Goal: Task Accomplishment & Management: Use online tool/utility

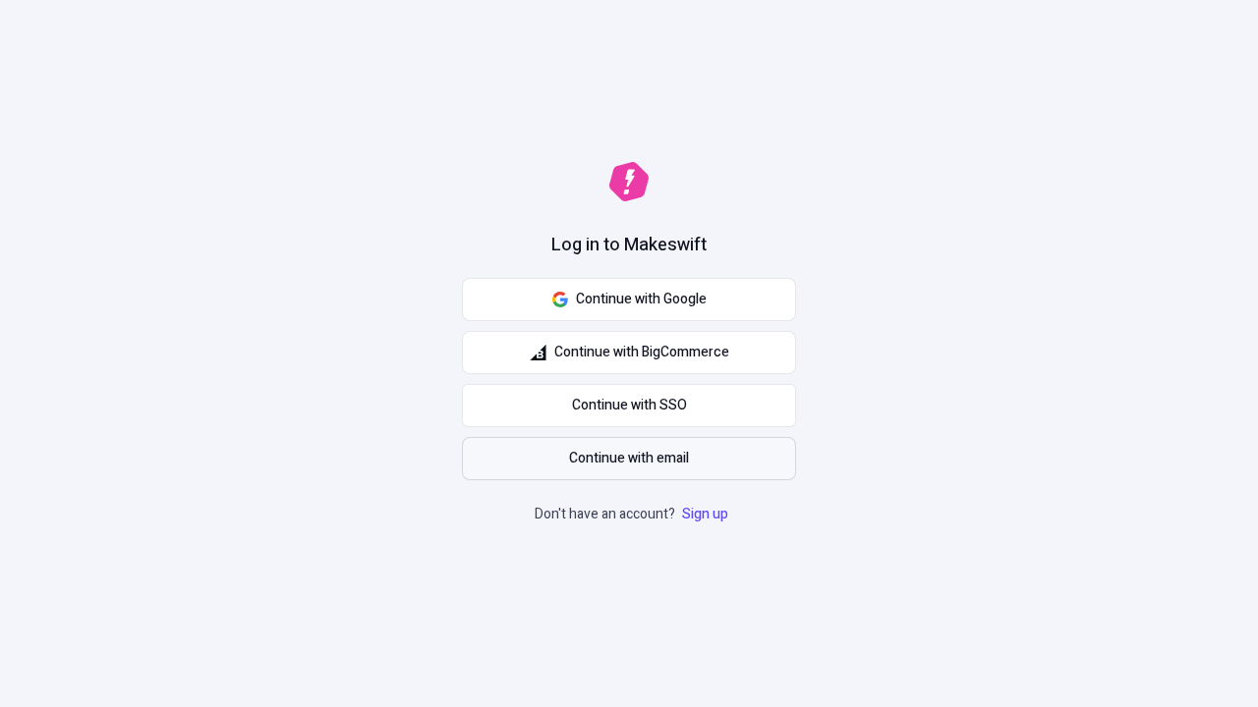
click at [629, 459] on span "Continue with email" at bounding box center [629, 459] width 120 height 22
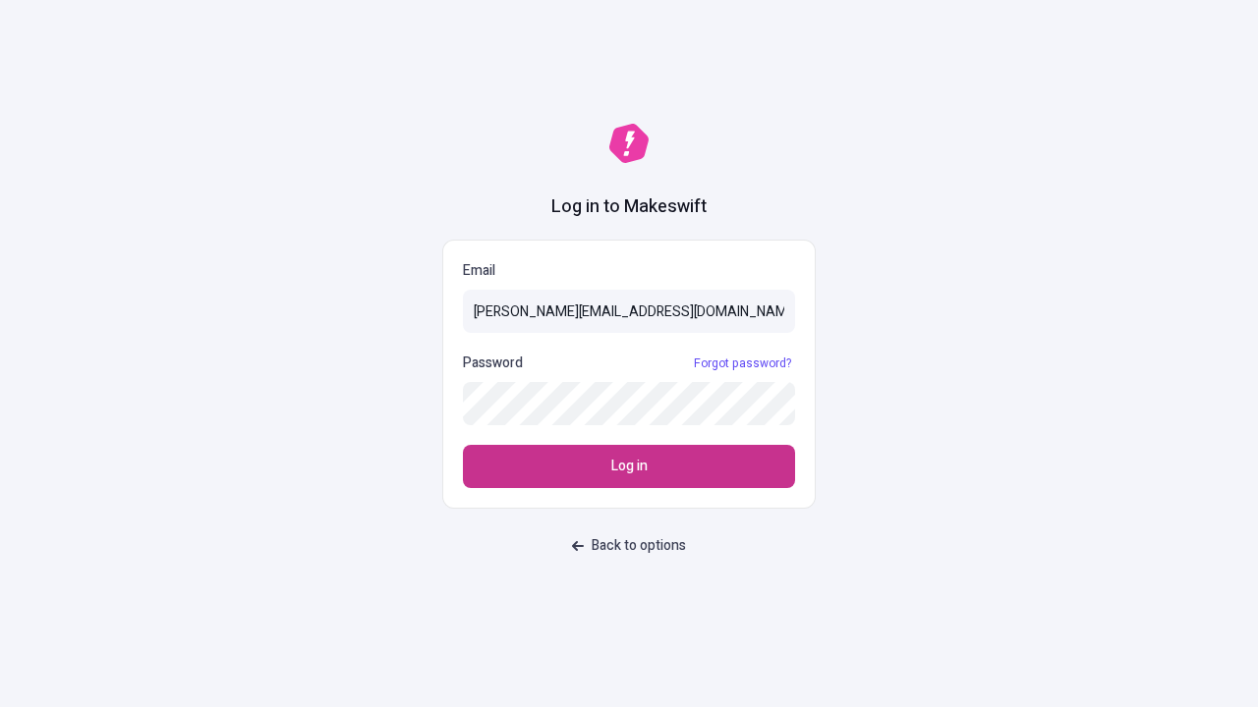
click at [629, 467] on span "Log in" at bounding box center [629, 467] width 36 height 22
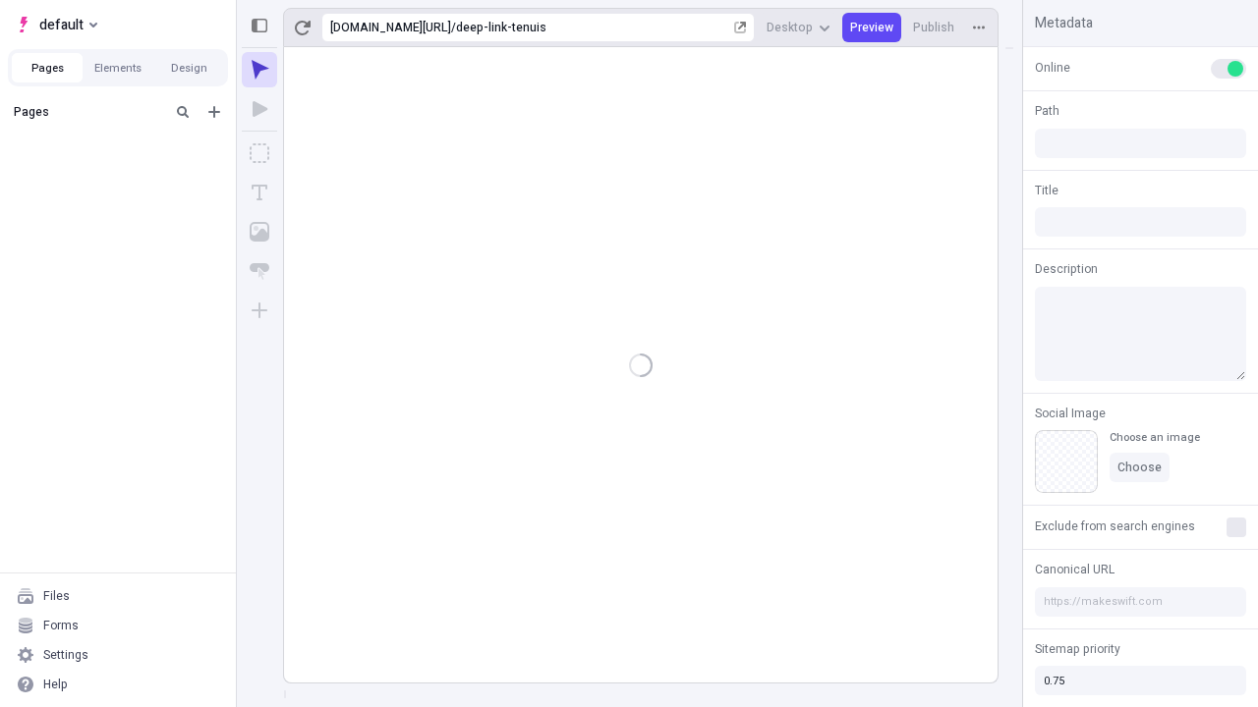
type input "/deep-link-tenuis"
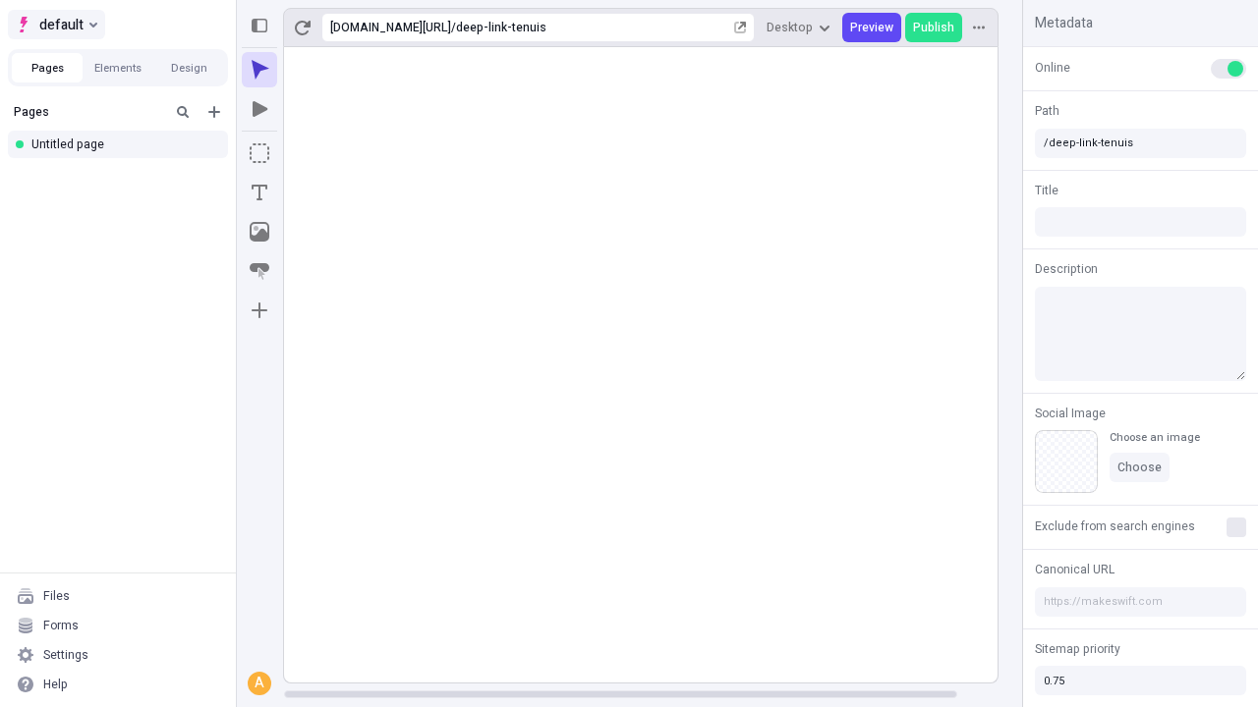
click at [55, 25] on span "default" at bounding box center [61, 25] width 44 height 24
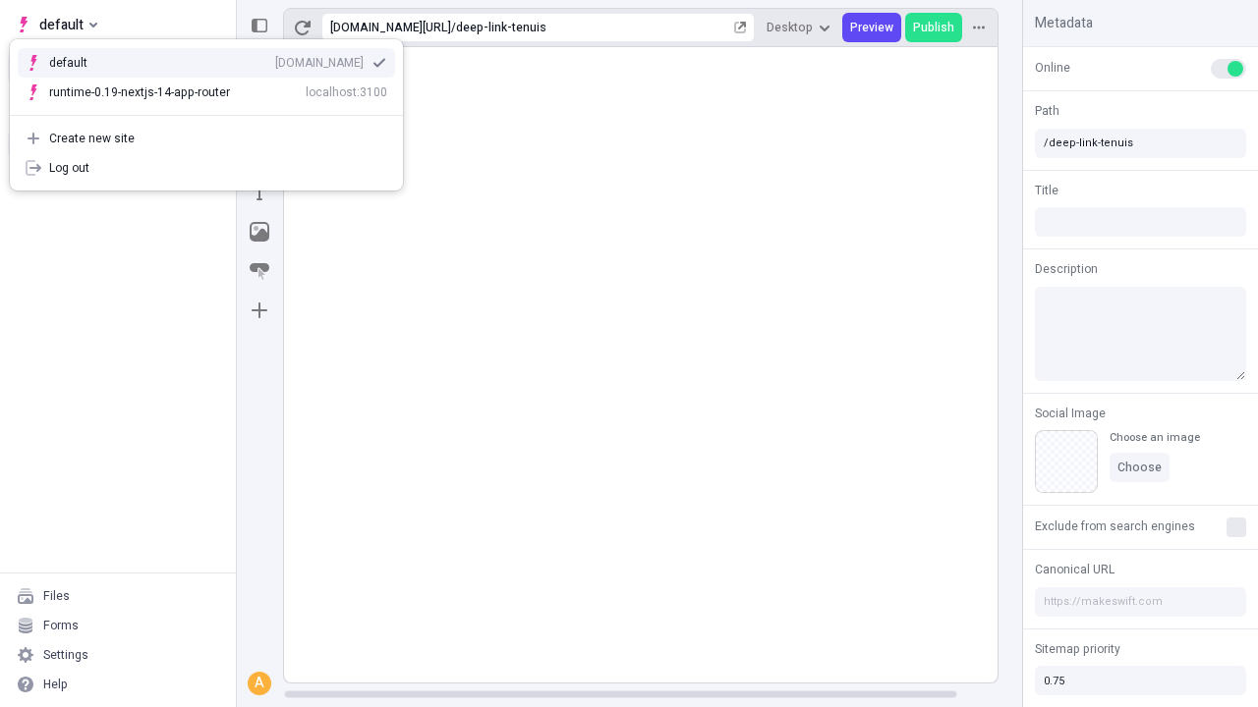
click at [275, 59] on div "[DOMAIN_NAME]" at bounding box center [319, 63] width 88 height 16
click at [214, 112] on icon "Add new" at bounding box center [214, 112] width 12 height 12
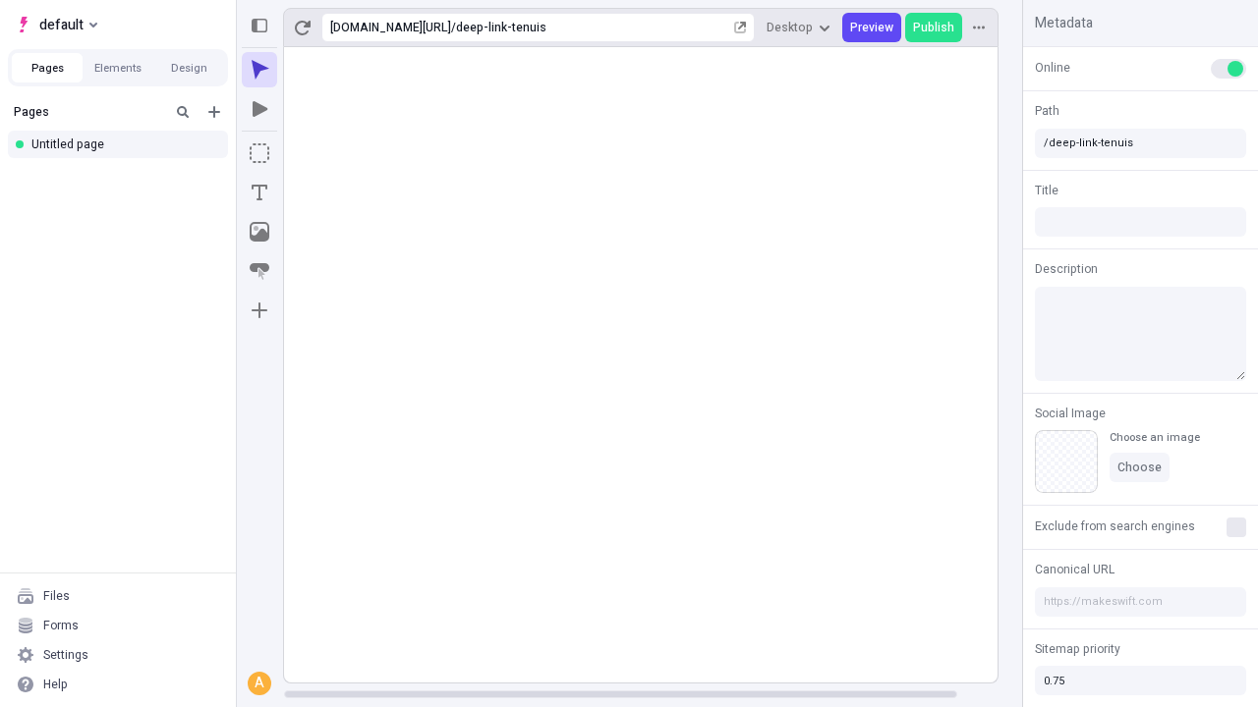
click at [124, 176] on div "Blank page" at bounding box center [123, 175] width 189 height 29
type input "/page"
